Goal: Task Accomplishment & Management: Use online tool/utility

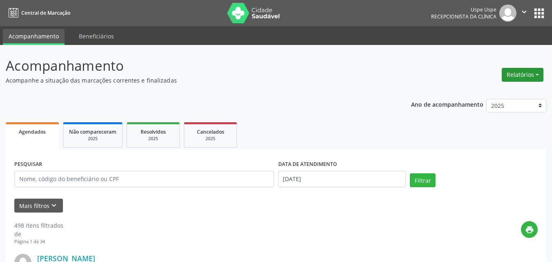
click at [539, 72] on button "Relatórios" at bounding box center [523, 75] width 42 height 14
click at [486, 92] on link "Agendamentos" at bounding box center [499, 92] width 88 height 11
select select "7"
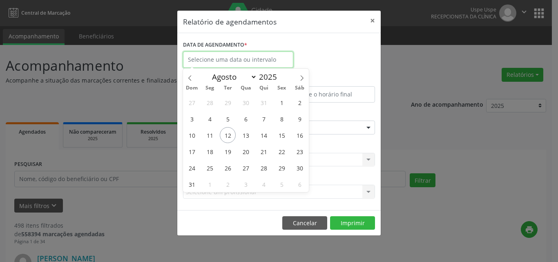
click at [227, 56] on input "text" at bounding box center [238, 59] width 110 height 16
click at [227, 136] on span "12" at bounding box center [228, 135] width 16 height 16
type input "[DATE]"
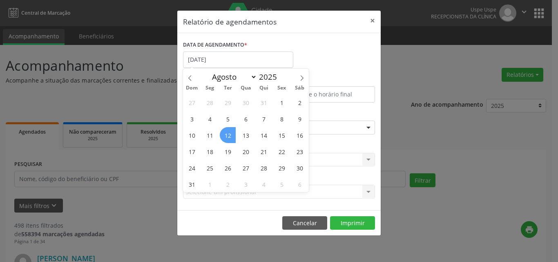
click at [227, 136] on span "12" at bounding box center [228, 135] width 16 height 16
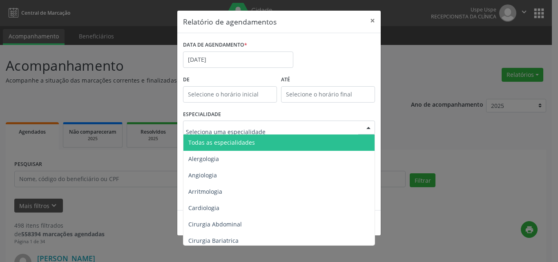
click at [203, 142] on span "Todas as especialidades" at bounding box center [221, 143] width 67 height 8
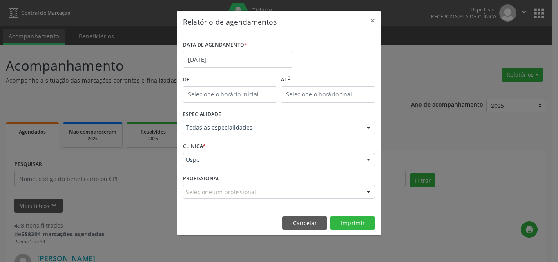
click at [208, 148] on div "CLÍNICA * Uspe Uspe Nenhum resultado encontrado para: " " Não há nenhuma opção …" at bounding box center [279, 156] width 196 height 32
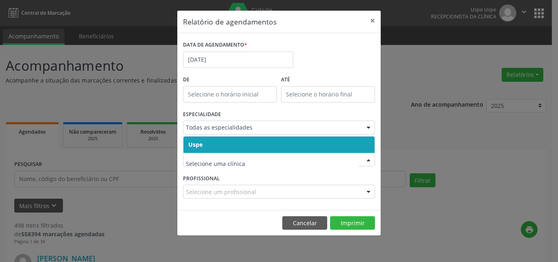
click at [216, 142] on span "Uspe" at bounding box center [278, 144] width 191 height 16
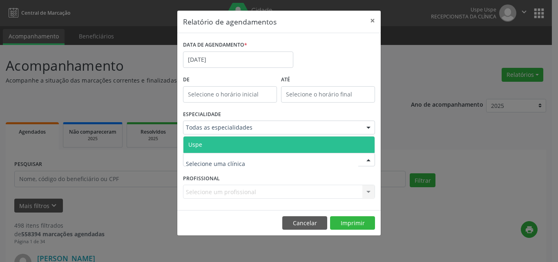
click at [207, 166] on div at bounding box center [279, 160] width 192 height 14
click at [212, 149] on span "Uspe" at bounding box center [278, 144] width 191 height 16
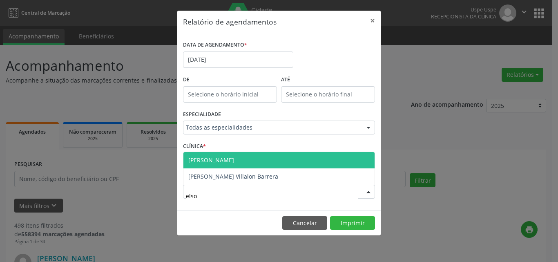
type input "elson"
click at [212, 161] on span "[PERSON_NAME]" at bounding box center [211, 160] width 46 height 8
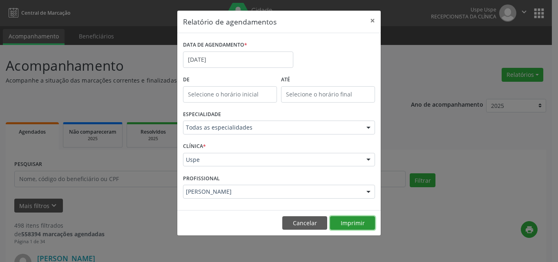
click at [348, 222] on button "Imprimir" at bounding box center [352, 223] width 45 height 14
